Goal: Communication & Community: Answer question/provide support

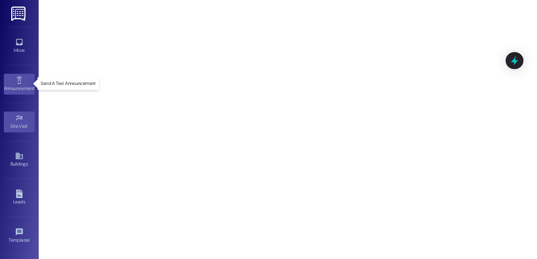
click at [11, 88] on div "Announcement •" at bounding box center [19, 89] width 39 height 8
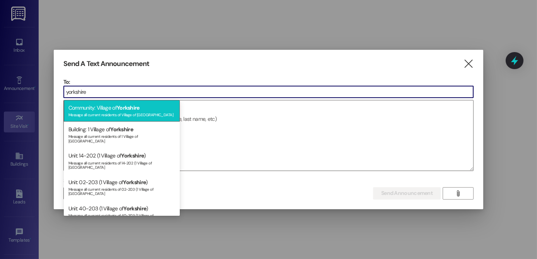
type input "yorkshire"
click at [106, 112] on div "Message all current residents of Village of [GEOGRAPHIC_DATA]" at bounding box center [121, 114] width 107 height 7
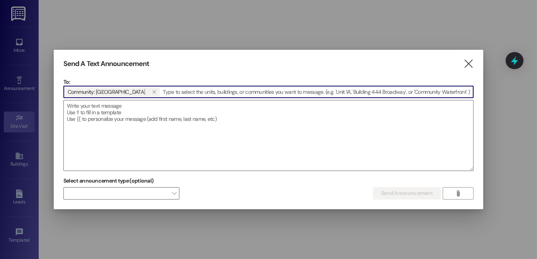
click at [106, 112] on textarea at bounding box center [269, 136] width 410 height 70
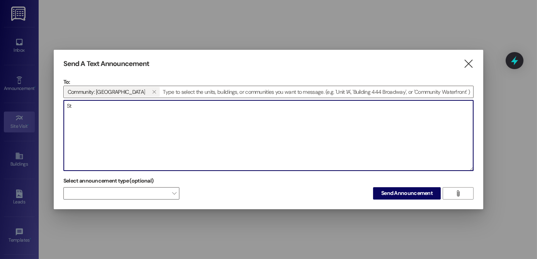
type textarea "S"
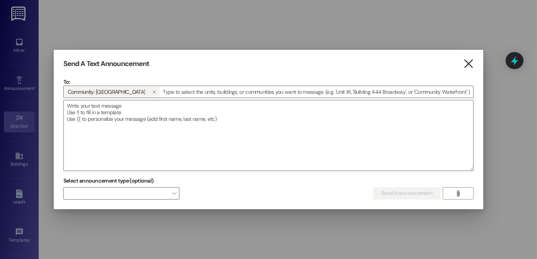
click at [466, 64] on icon "" at bounding box center [468, 64] width 10 height 8
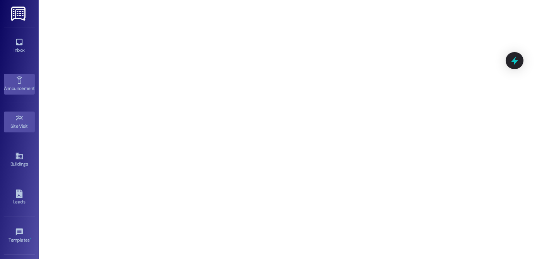
click at [7, 78] on link "Announcement •" at bounding box center [19, 84] width 31 height 21
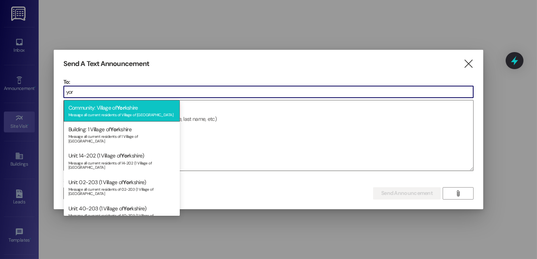
type input "yor"
click at [76, 106] on div "Community: Village of [GEOGRAPHIC_DATA] Message all current residents of [GEOGR…" at bounding box center [122, 111] width 116 height 22
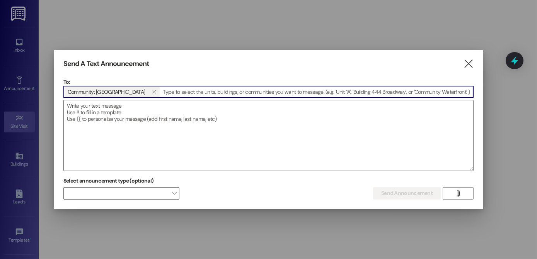
click at [76, 106] on textarea at bounding box center [269, 136] width 410 height 70
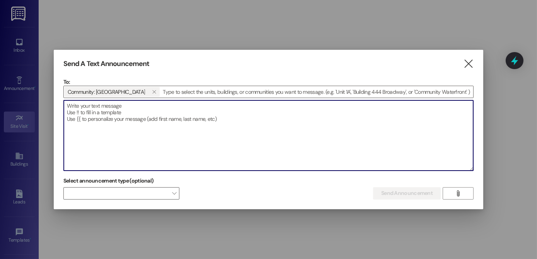
paste textarea "Hi Yorkshire members, we have plenty of goods left from food distribution. We w…"
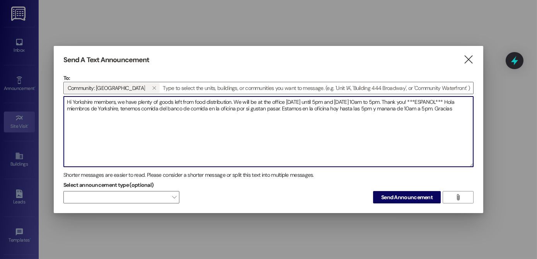
click at [313, 101] on textarea "Hi Yorkshire members, we have plenty of goods left from food distribution. We w…" at bounding box center [269, 132] width 410 height 70
drag, startPoint x: 193, startPoint y: 100, endPoint x: 118, endPoint y: 96, distance: 75.1
click at [118, 97] on textarea "Hi Yorkshire members, we have plenty of goods left from food distribution. We w…" at bounding box center [269, 132] width 410 height 70
click at [197, 101] on textarea "Hi Yorkshire members, we are holding the food distribution. We will be at the o…" at bounding box center [269, 132] width 410 height 70
click at [236, 108] on textarea "Hi Yorkshire members, we are holding the food distribution [DATE]. We will be a…" at bounding box center [269, 132] width 410 height 70
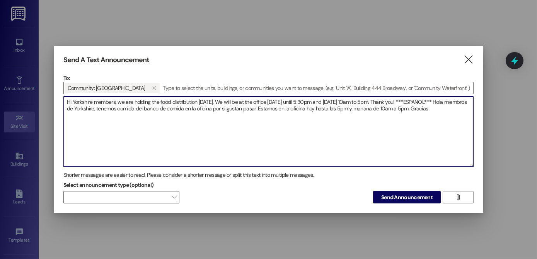
click at [362, 107] on textarea "Hi Yorkshire members, we are holding the food distribution [DATE]. We will be a…" at bounding box center [269, 132] width 410 height 70
type textarea "Hi Yorkshire members, we are holding the food distribution [DATE]. We will be a…"
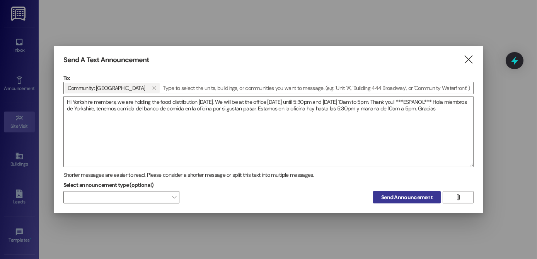
click at [399, 202] on button "Send Announcement" at bounding box center [407, 197] width 68 height 12
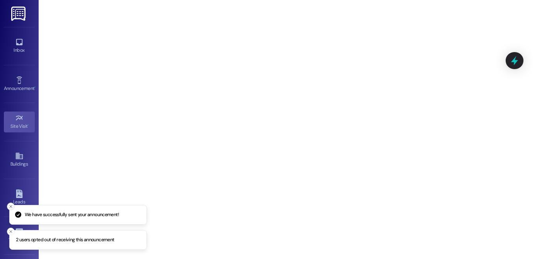
click at [10, 207] on icon "Close toast" at bounding box center [11, 207] width 5 height 5
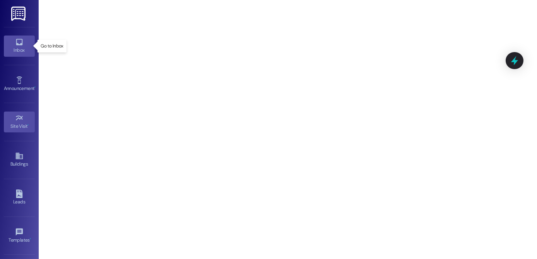
click at [17, 44] on icon at bounding box center [19, 42] width 9 height 9
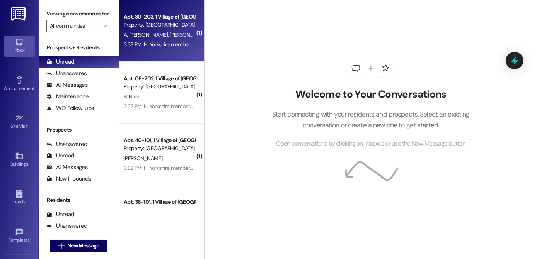
click at [145, 36] on span "A. [PERSON_NAME]" at bounding box center [147, 34] width 46 height 7
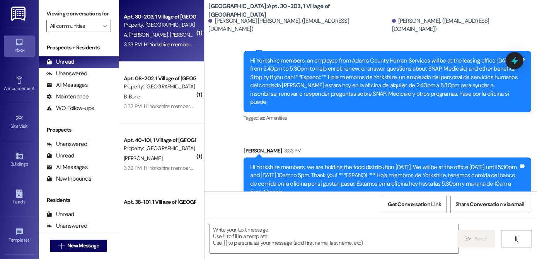
scroll to position [1979, 0]
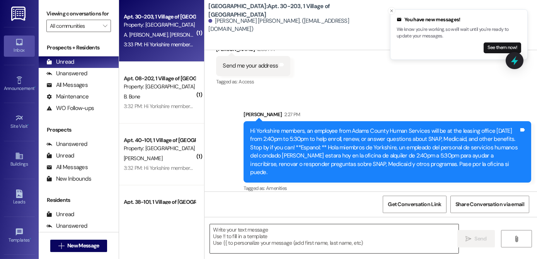
click at [375, 233] on textarea at bounding box center [334, 239] width 249 height 29
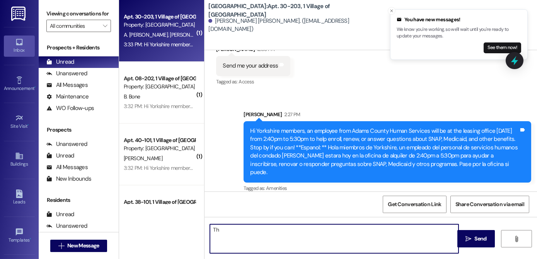
type textarea "T"
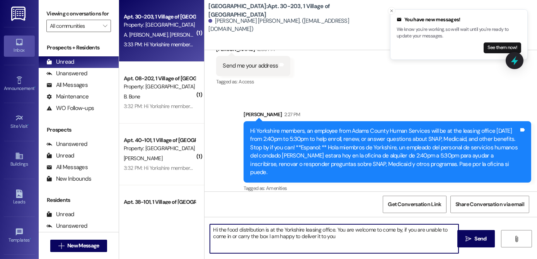
type textarea "Hi the food distribution is at the Yorkshire leasing office. You are welcome to…"
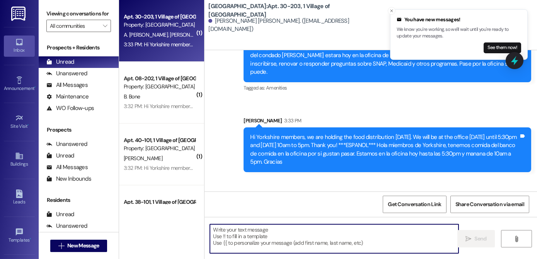
scroll to position [2112, 0]
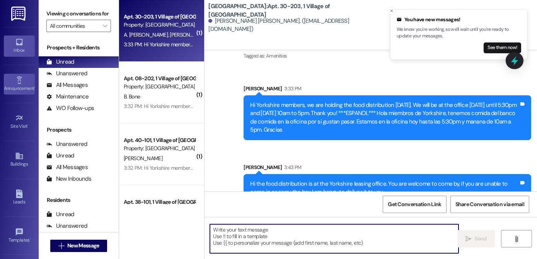
click at [19, 91] on div "Announcement •" at bounding box center [19, 89] width 39 height 8
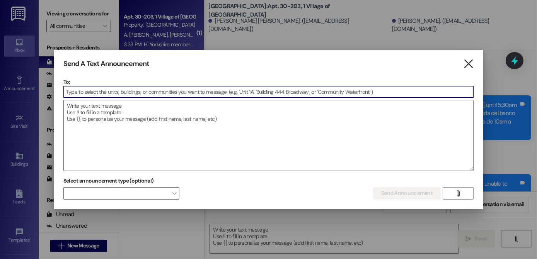
click at [468, 65] on icon "" at bounding box center [468, 64] width 10 height 8
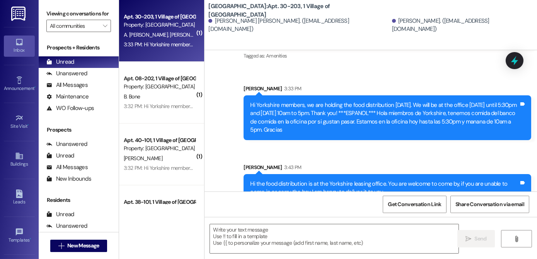
click at [189, 87] on div "Property: [GEOGRAPHIC_DATA]" at bounding box center [160, 87] width 72 height 8
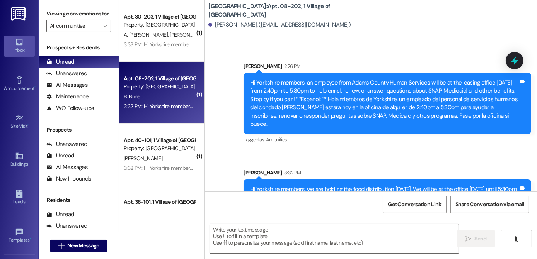
scroll to position [2961, 0]
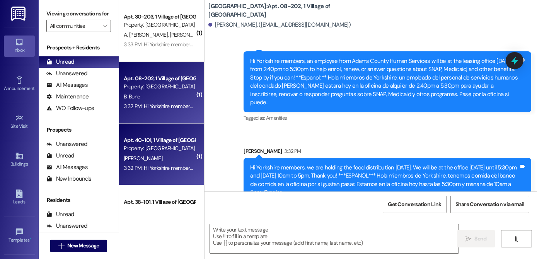
click at [123, 141] on div "Apt. 40-101, 1 Village of [GEOGRAPHIC_DATA] Property: [GEOGRAPHIC_DATA]" at bounding box center [159, 145] width 73 height 18
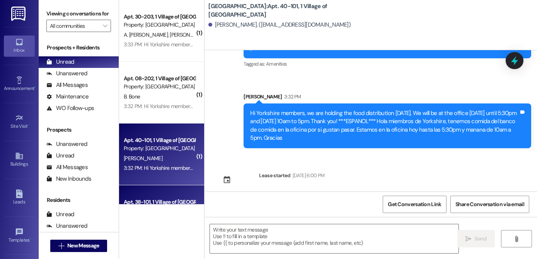
scroll to position [105, 0]
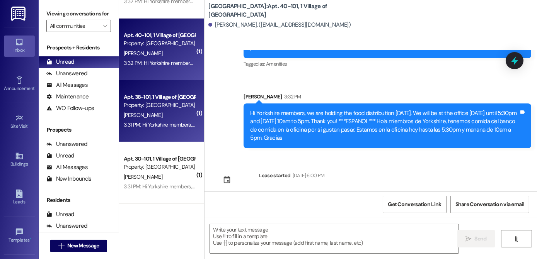
click at [155, 117] on div "[PERSON_NAME]" at bounding box center [159, 116] width 73 height 10
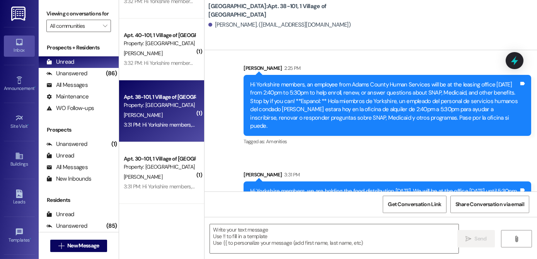
scroll to position [673, 0]
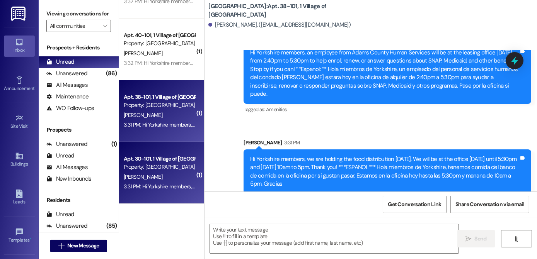
click at [160, 154] on div "Apt. 30-101, 1 Village of [GEOGRAPHIC_DATA] Property: [GEOGRAPHIC_DATA]" at bounding box center [159, 163] width 73 height 18
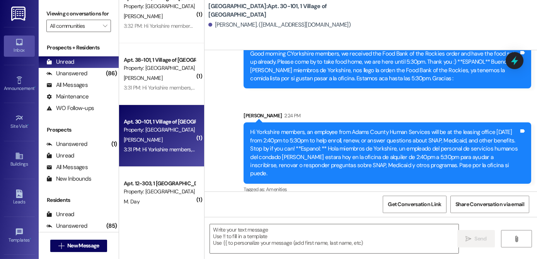
scroll to position [176, 0]
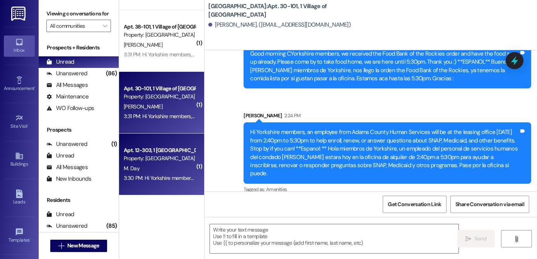
click at [172, 164] on div "M. Day" at bounding box center [159, 169] width 73 height 10
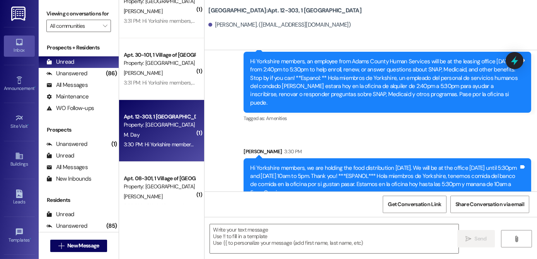
scroll to position [246, 0]
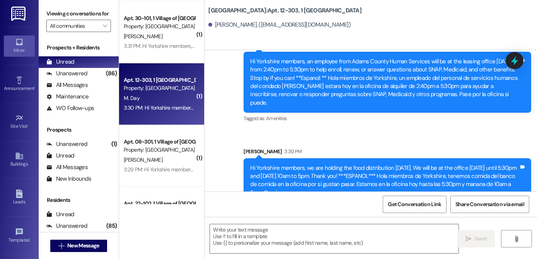
click at [160, 166] on div "3:29 PM: Hi Yorkshire members, we are holding the food distribution [DATE]. We …" at bounding box center [519, 169] width 790 height 7
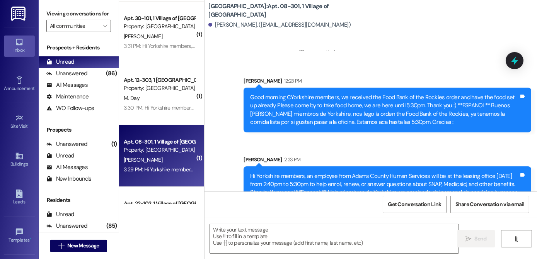
scroll to position [16548, 0]
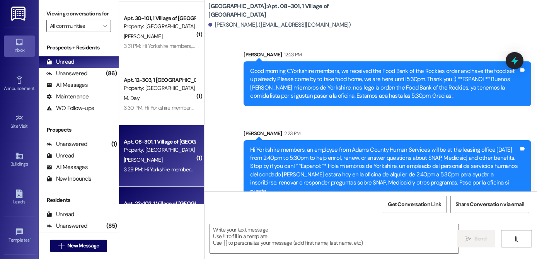
click at [161, 197] on div "Apt. 22-102, 1 [GEOGRAPHIC_DATA] Property: [GEOGRAPHIC_DATA] [PERSON_NAME] 3:29…" at bounding box center [161, 218] width 85 height 62
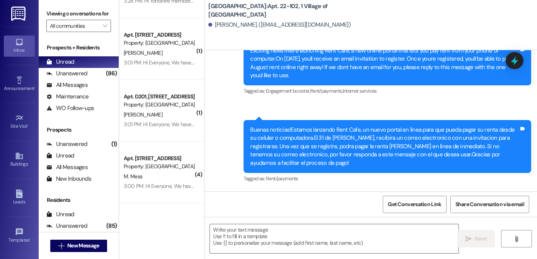
scroll to position [738, 0]
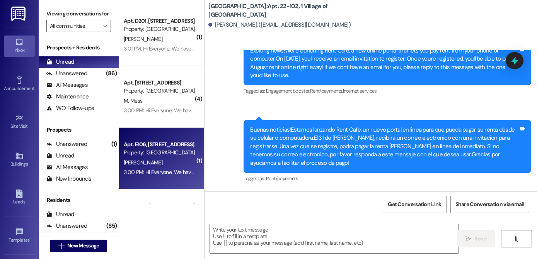
click at [162, 141] on div "Apt. E106, [STREET_ADDRESS]" at bounding box center [160, 145] width 72 height 8
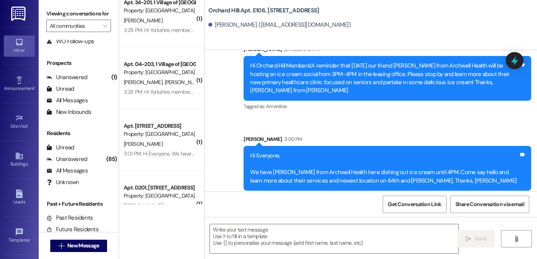
scroll to position [492, 0]
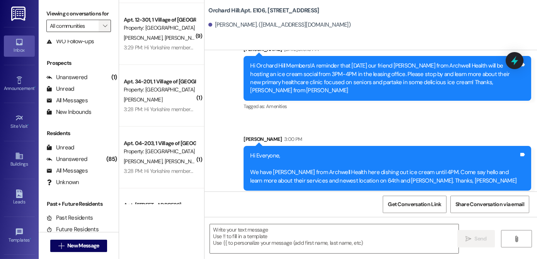
click at [103, 29] on icon "" at bounding box center [105, 26] width 4 height 6
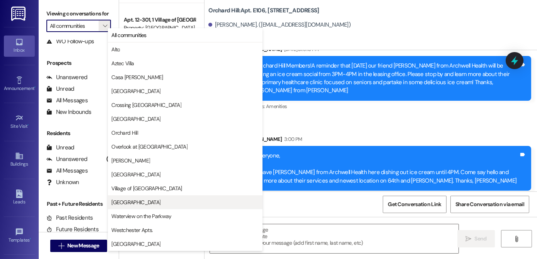
click at [137, 203] on span "[GEOGRAPHIC_DATA]" at bounding box center [135, 203] width 49 height 8
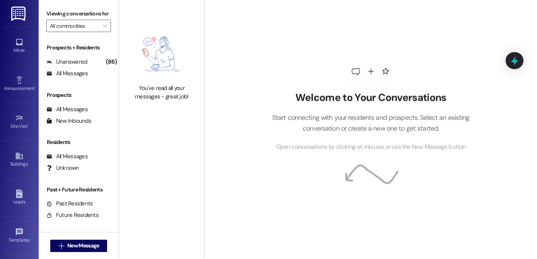
type input "[GEOGRAPHIC_DATA]"
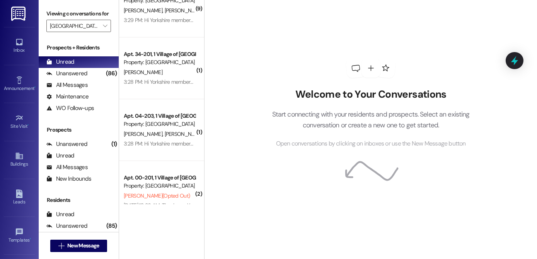
scroll to position [61, 0]
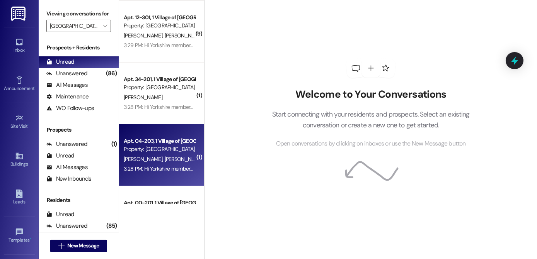
click at [165, 157] on span "[PERSON_NAME]" at bounding box center [184, 159] width 39 height 7
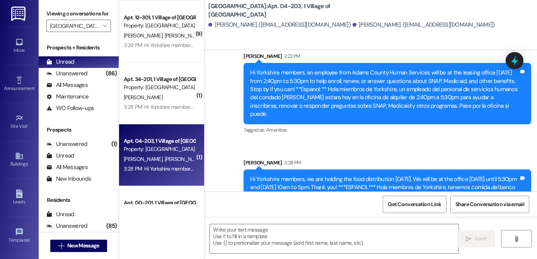
scroll to position [1652, 0]
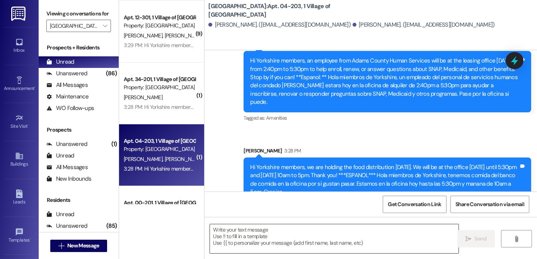
click at [323, 243] on textarea at bounding box center [334, 239] width 249 height 29
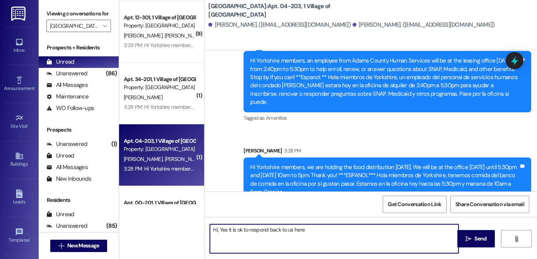
type textarea "Hi, Yes it is ok to respond back to us here."
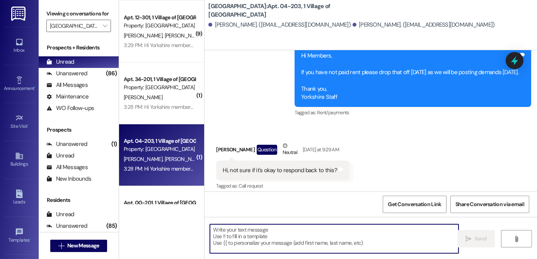
scroll to position [1395, 0]
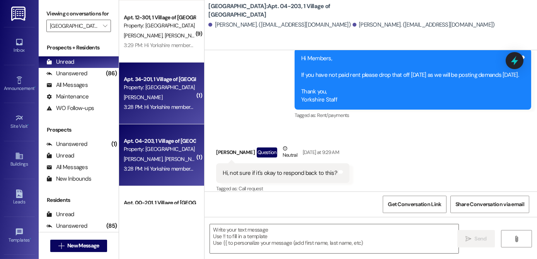
click at [135, 95] on span "[PERSON_NAME]" at bounding box center [143, 97] width 39 height 7
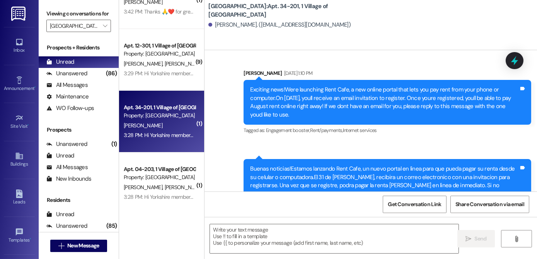
scroll to position [0, 0]
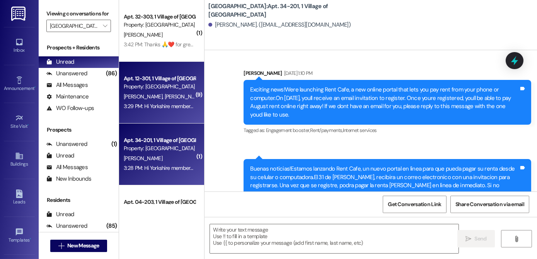
click at [147, 91] on div "Apt. 12-301, 1 Village of Yorkshire Property: [GEOGRAPHIC_DATA] [PERSON_NAME] […" at bounding box center [161, 93] width 85 height 62
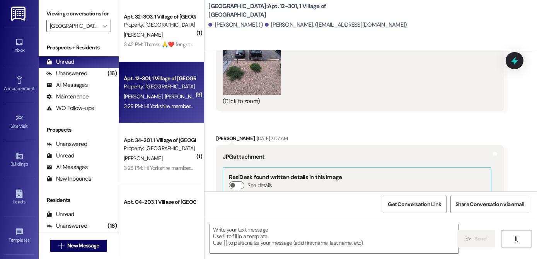
scroll to position [19516, 0]
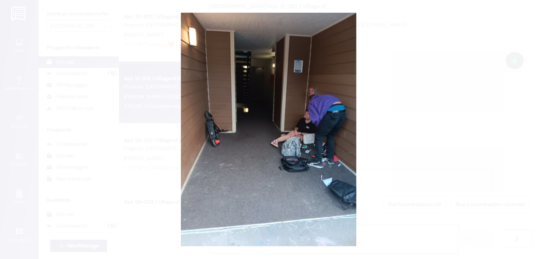
click at [317, 155] on button "Unzoom image" at bounding box center [268, 129] width 537 height 259
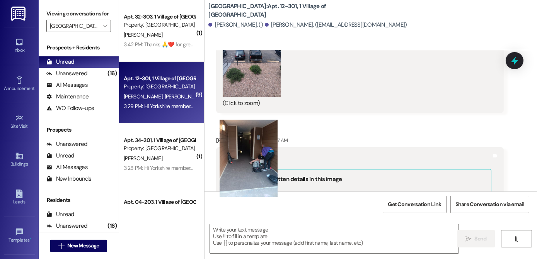
click at [317, 155] on button "Unzoom image" at bounding box center [268, 129] width 537 height 259
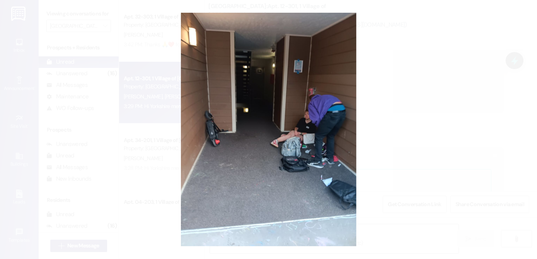
click at [247, 160] on button "Unzoom image" at bounding box center [268, 129] width 537 height 259
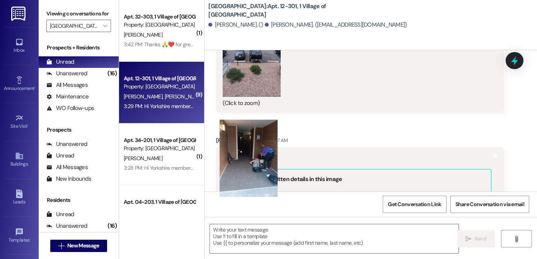
click at [247, 160] on button "Unzoom image" at bounding box center [268, 129] width 537 height 259
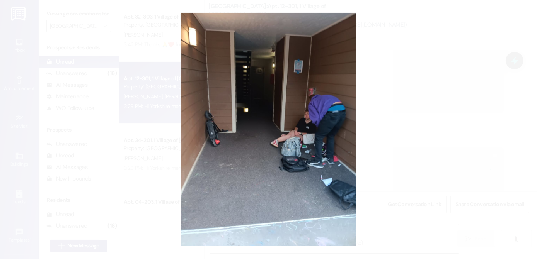
click at [317, 194] on button "Unzoom image" at bounding box center [268, 129] width 537 height 259
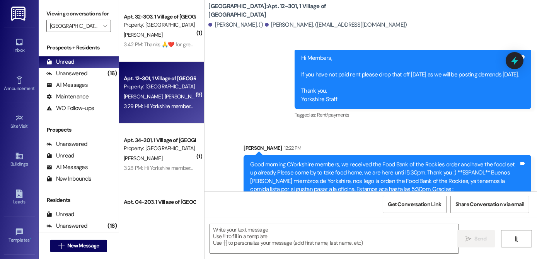
scroll to position [19960, 0]
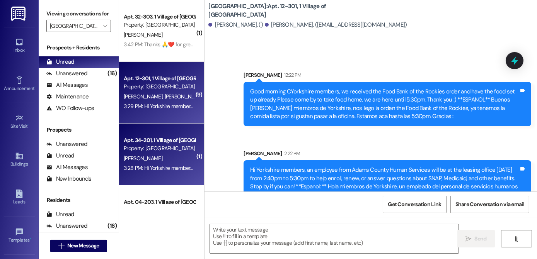
click at [150, 147] on div "Property: [GEOGRAPHIC_DATA]" at bounding box center [160, 149] width 72 height 8
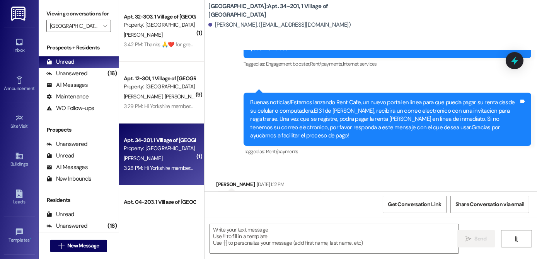
scroll to position [3488, 0]
